Goal: Task Accomplishment & Management: Manage account settings

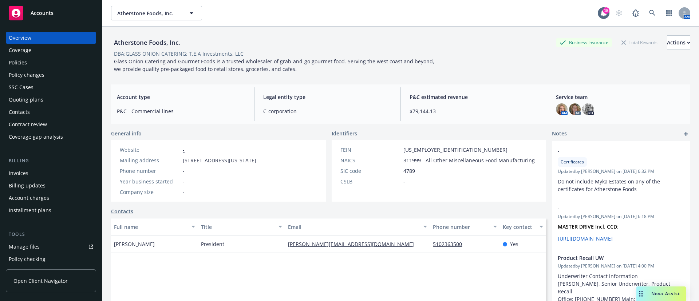
click at [151, 55] on div "DBA: GLASS ONION CATERING; T.E.A Investments, LLC" at bounding box center [179, 54] width 130 height 8
